Goal: Task Accomplishment & Management: Manage account settings

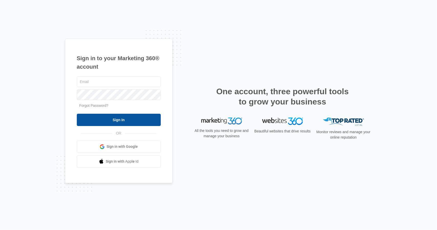
type input "[EMAIL_ADDRESS][DOMAIN_NAME]"
click at [108, 118] on input "Sign In" at bounding box center [119, 120] width 84 height 12
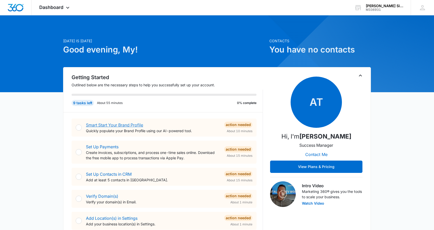
click at [95, 125] on link "Smart Start Your Brand Profile" at bounding box center [114, 124] width 57 height 5
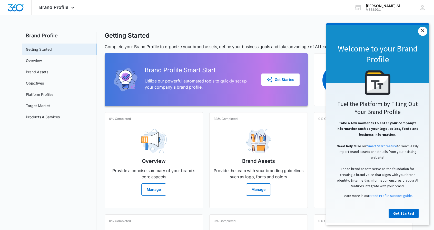
click at [421, 30] on link "×" at bounding box center [422, 31] width 9 height 9
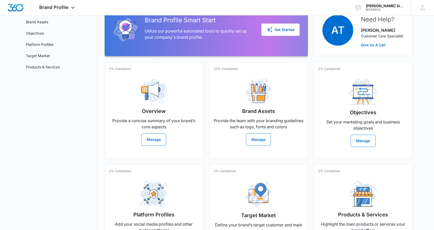
scroll to position [51, 0]
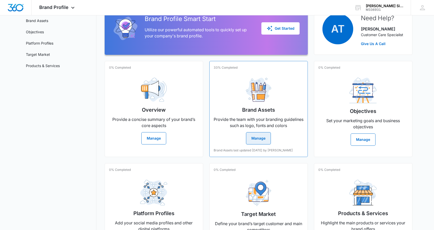
click at [258, 137] on button "Manage" at bounding box center [258, 138] width 25 height 12
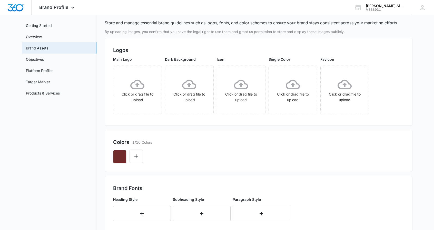
scroll to position [22, 0]
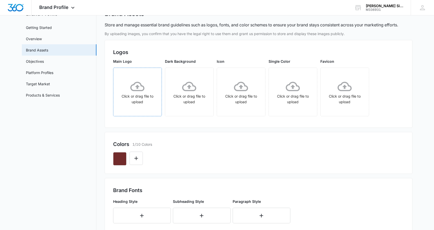
click at [133, 89] on icon at bounding box center [137, 86] width 14 height 14
click at [235, 88] on icon at bounding box center [241, 86] width 14 height 14
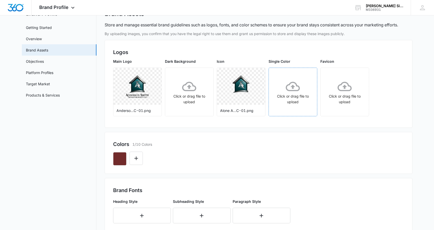
click at [293, 86] on icon at bounding box center [292, 86] width 14 height 9
click at [189, 88] on icon at bounding box center [189, 86] width 14 height 9
click at [342, 84] on icon at bounding box center [344, 86] width 14 height 14
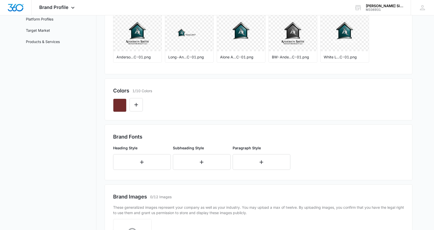
scroll to position [81, 0]
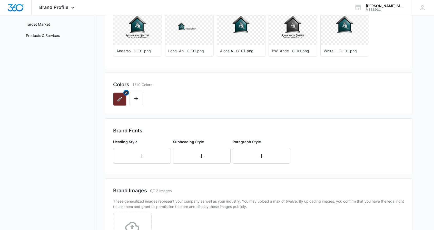
click at [121, 98] on icon "button" at bounding box center [120, 99] width 6 height 6
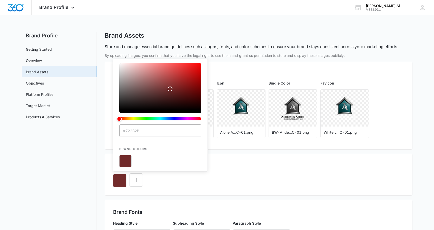
paste input "00868b"
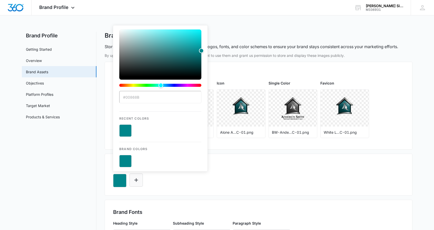
type input "#00868B"
click at [135, 179] on icon "Edit Color" at bounding box center [136, 180] width 6 height 6
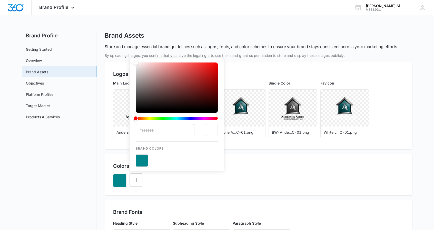
paste input "009698"
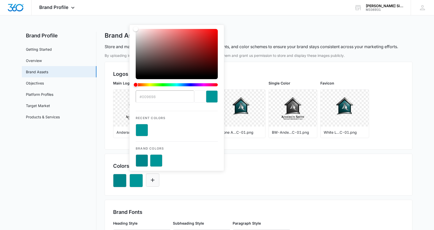
type input "#009698"
click at [153, 179] on icon "Edit Color" at bounding box center [152, 180] width 6 height 6
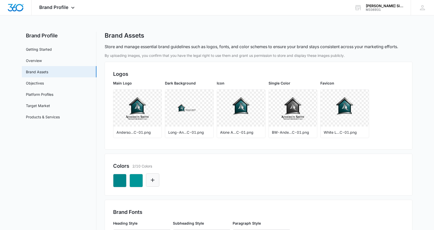
click at [153, 179] on icon "Edit Color" at bounding box center [152, 180] width 6 height 6
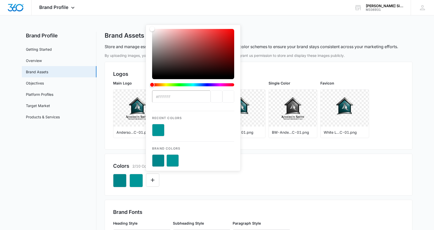
paste input "66b2b2"
type input "#66b2b2"
click at [168, 179] on icon "Edit Color" at bounding box center [169, 180] width 6 height 6
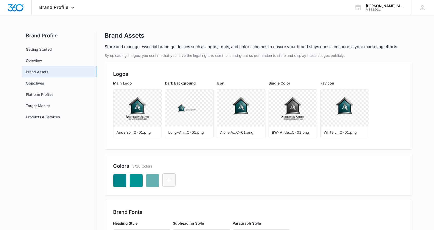
click at [168, 179] on icon "Edit Color" at bounding box center [169, 180] width 6 height 6
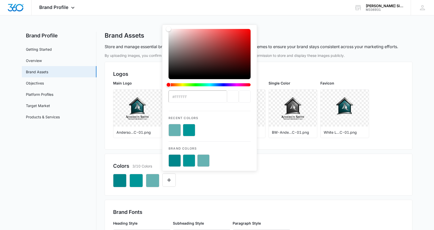
click at [191, 99] on input "#FFFFFF" at bounding box center [197, 96] width 58 height 12
click at [168, 29] on div "Color" at bounding box center [168, 28] width 5 height 5
drag, startPoint x: 168, startPoint y: 29, endPoint x: 204, endPoint y: 137, distance: 113.9
click at [168, 28] on div "Color" at bounding box center [168, 29] width 5 height 5
type input "#ffffff"
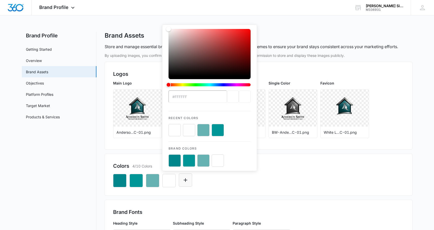
click at [186, 181] on icon "Edit Color" at bounding box center [185, 180] width 6 height 6
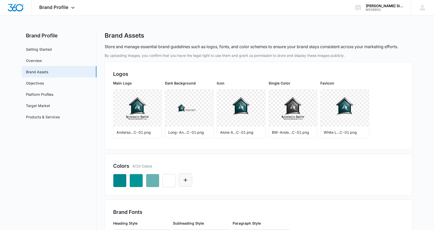
click at [183, 179] on icon "Edit Color" at bounding box center [185, 180] width 6 height 6
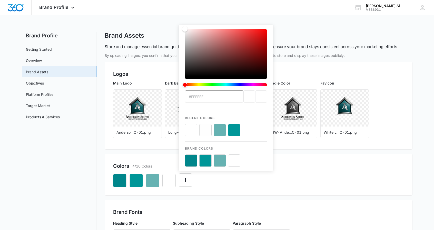
type input "#FFFFFF"
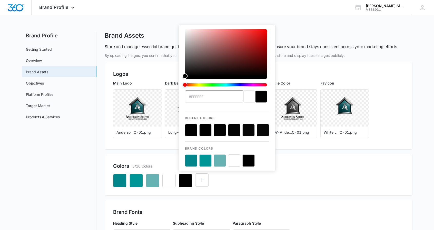
drag, startPoint x: 184, startPoint y: 29, endPoint x: 181, endPoint y: 83, distance: 53.9
click at [181, 83] on div "#FFFFFF Recent Colors Brand Colors" at bounding box center [226, 98] width 97 height 147
drag, startPoint x: 185, startPoint y: 76, endPoint x: 186, endPoint y: 84, distance: 7.8
click at [186, 84] on div "color-picker" at bounding box center [226, 60] width 82 height 62
drag, startPoint x: 185, startPoint y: 77, endPoint x: 186, endPoint y: 79, distance: 2.6
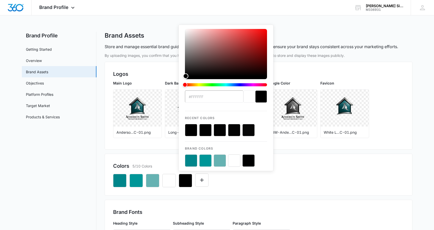
click at [186, 79] on div "color-picker" at bounding box center [226, 60] width 82 height 62
click at [185, 79] on div "Color" at bounding box center [184, 76] width 5 height 5
click at [200, 180] on icon "Edit Color" at bounding box center [202, 180] width 4 height 4
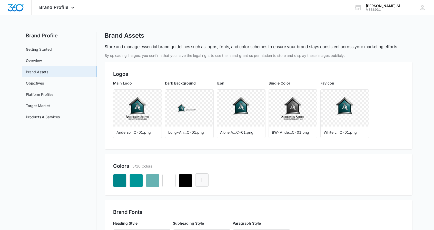
click at [200, 180] on icon "Edit Color" at bounding box center [202, 180] width 4 height 4
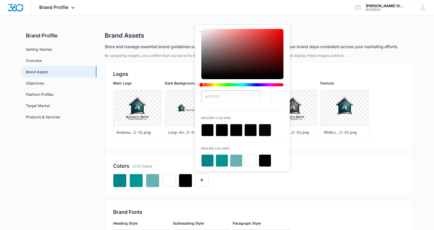
paste input "a7a6b0"
type input "#a7a6b0"
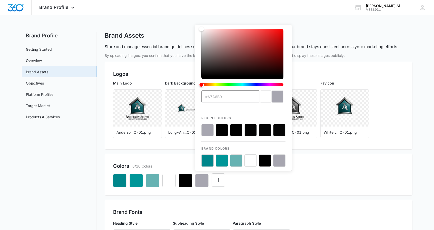
click at [247, 179] on div "#a7a6b0 Recent Colors Brand Colors" at bounding box center [258, 178] width 291 height 17
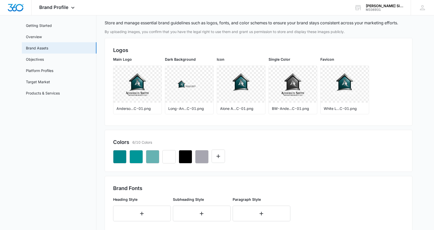
scroll to position [26, 0]
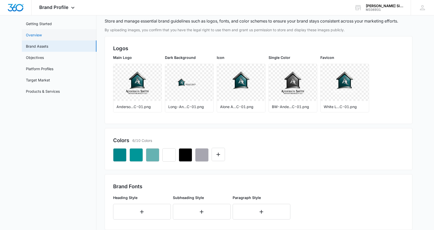
drag, startPoint x: 2, startPoint y: 38, endPoint x: 49, endPoint y: 40, distance: 47.2
drag, startPoint x: 49, startPoint y: 40, endPoint x: 314, endPoint y: 144, distance: 284.9
click at [314, 144] on div "Colors 6/10 Colors" at bounding box center [258, 149] width 291 height 25
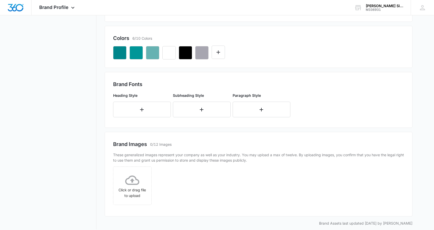
scroll to position [133, 0]
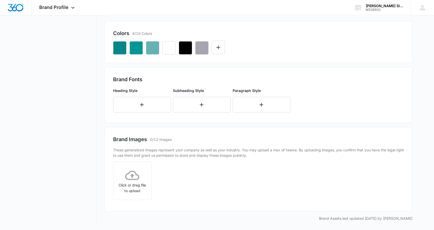
drag, startPoint x: 0, startPoint y: 127, endPoint x: 0, endPoint y: 76, distance: 51.3
drag, startPoint x: 0, startPoint y: 76, endPoint x: 292, endPoint y: 166, distance: 305.4
click at [292, 166] on div "Click or drag file to upload" at bounding box center [258, 183] width 291 height 42
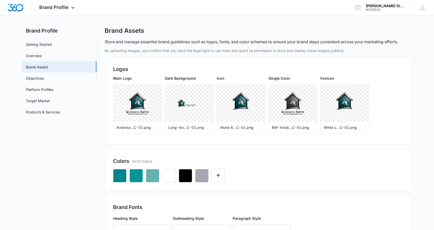
scroll to position [0, 0]
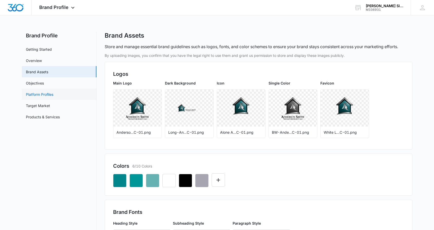
click at [35, 94] on link "Platform Profiles" at bounding box center [39, 94] width 27 height 5
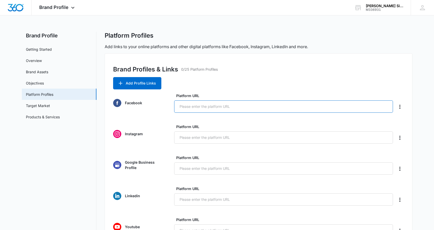
paste input "[URL][DOMAIN_NAME]"
type input "[URL][DOMAIN_NAME]"
